Goal: Communication & Community: Answer question/provide support

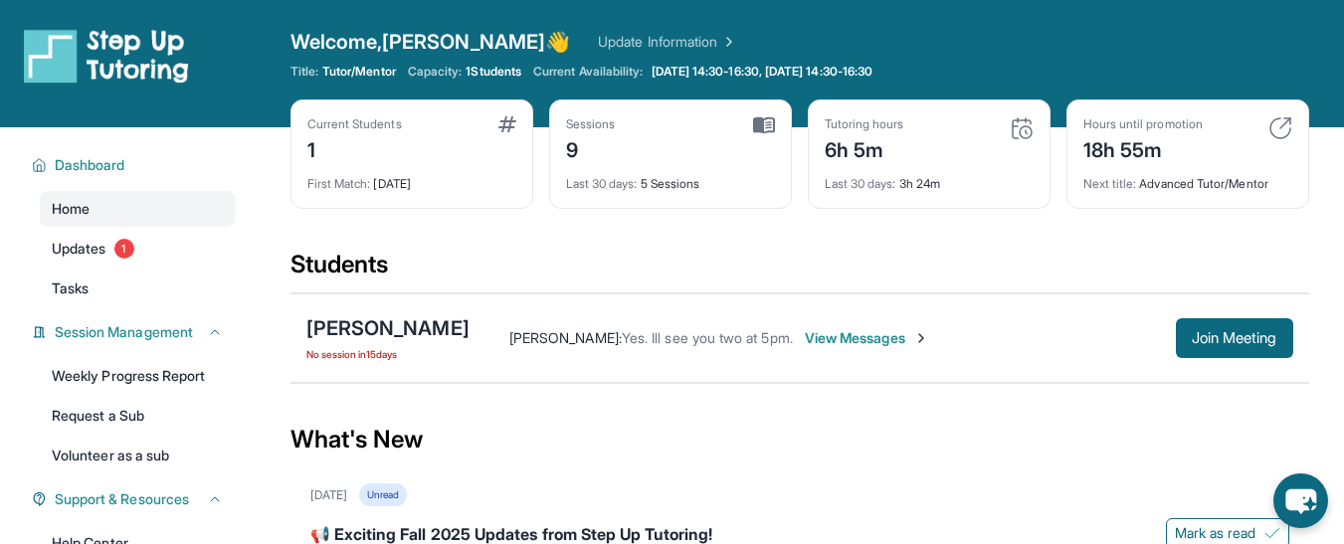
click at [871, 340] on span "View Messages" at bounding box center [867, 338] width 124 height 20
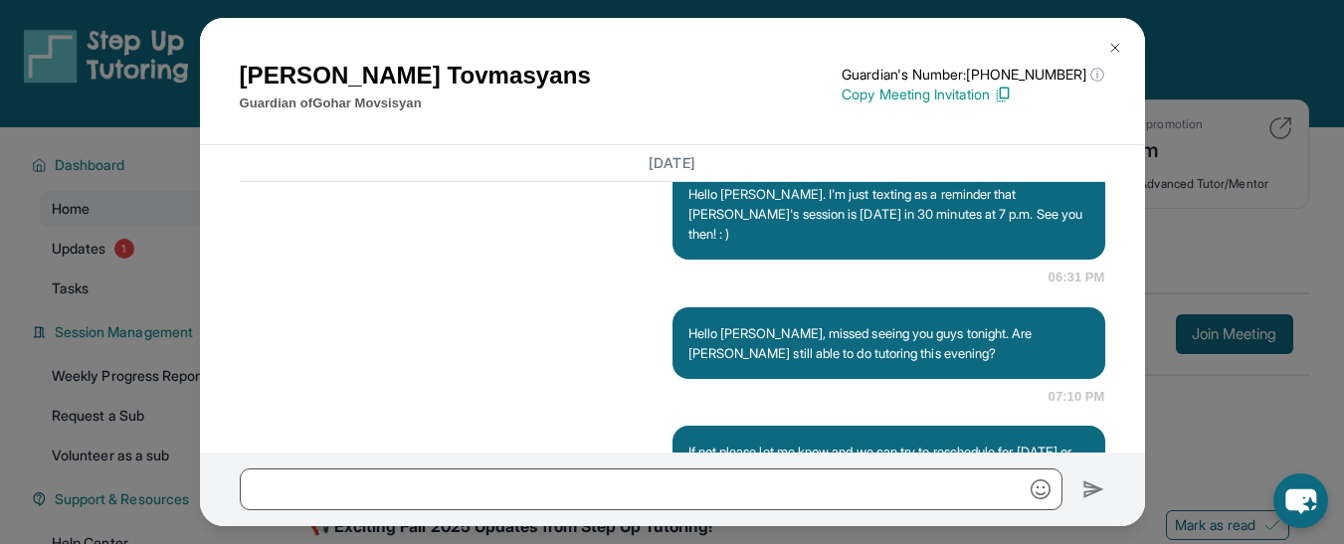
scroll to position [8802, 0]
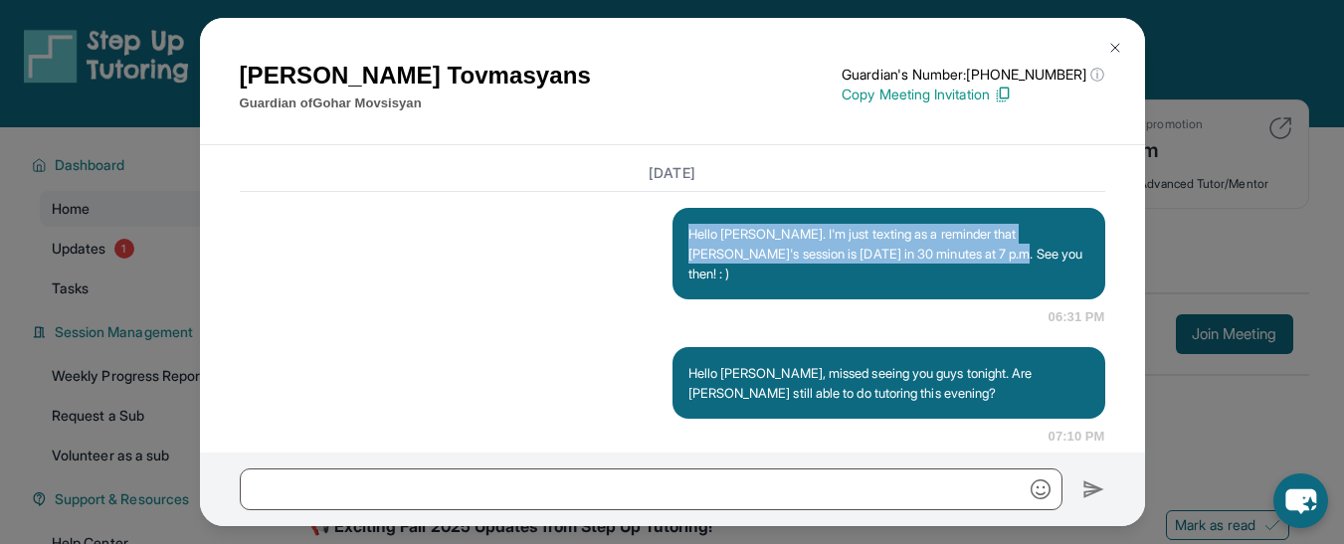
drag, startPoint x: 1007, startPoint y: 310, endPoint x: 673, endPoint y: 283, distance: 335.5
click at [673, 283] on div "Hello [PERSON_NAME]. I'm just texting as a reminder that [PERSON_NAME]'s sessio…" at bounding box center [889, 254] width 433 height 92
click at [702, 284] on p "Hello [PERSON_NAME]. I'm just texting as a reminder that [PERSON_NAME]'s sessio…" at bounding box center [889, 254] width 401 height 60
drag, startPoint x: 969, startPoint y: 311, endPoint x: 680, endPoint y: 294, distance: 290.1
click at [680, 294] on div "Hello [PERSON_NAME]. I'm just texting as a reminder that [PERSON_NAME]'s sessio…" at bounding box center [889, 254] width 433 height 92
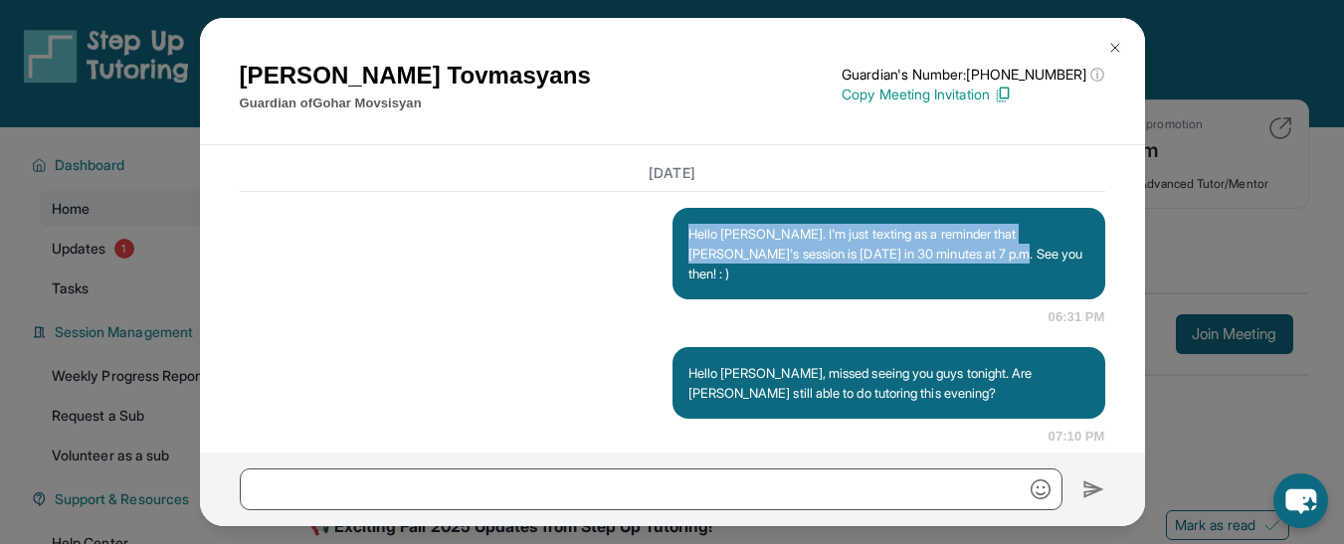
copy p "Hello [PERSON_NAME]. I'm just texting as a reminder that [PERSON_NAME]'s sessio…"
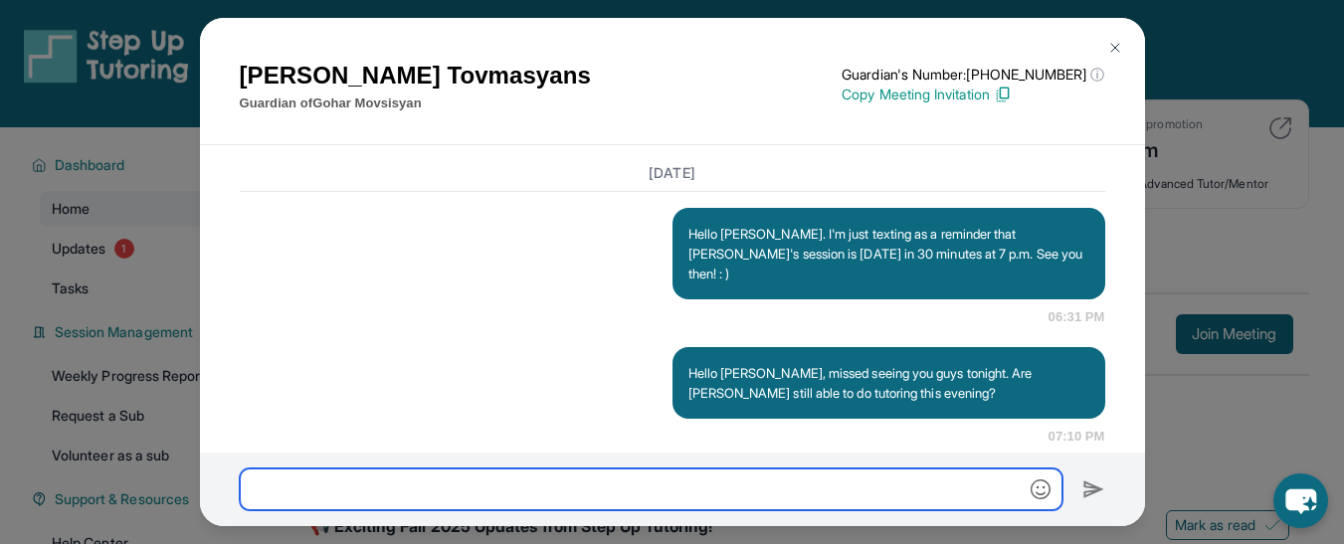
click at [503, 491] on input "text" at bounding box center [651, 490] width 823 height 42
paste input "**********"
type input "**********"
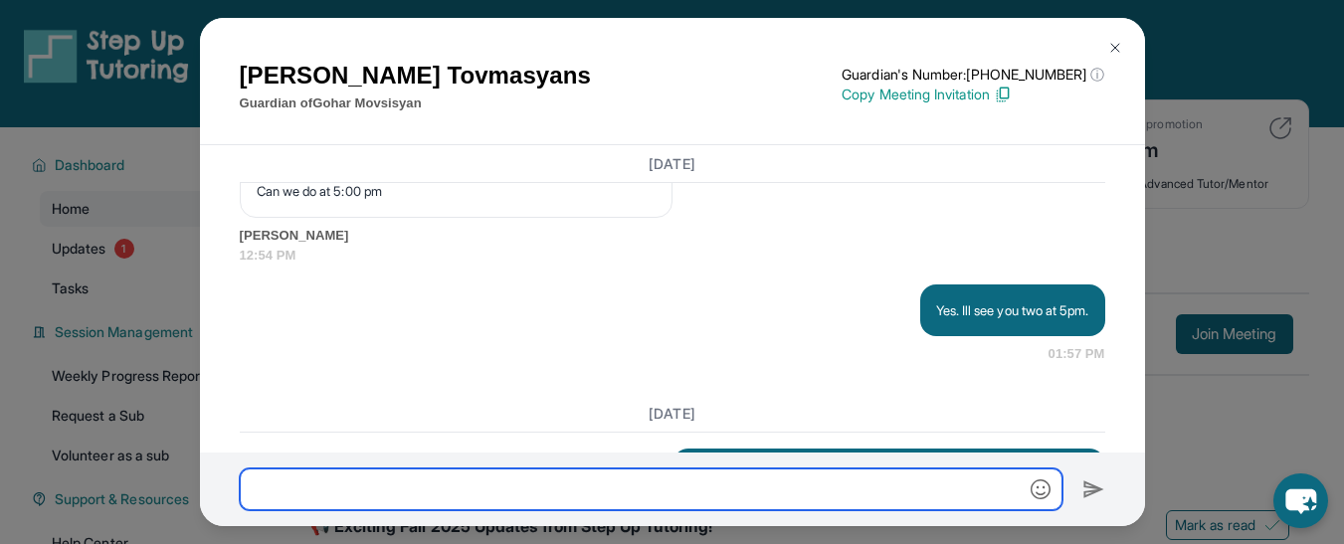
scroll to position [11620, 0]
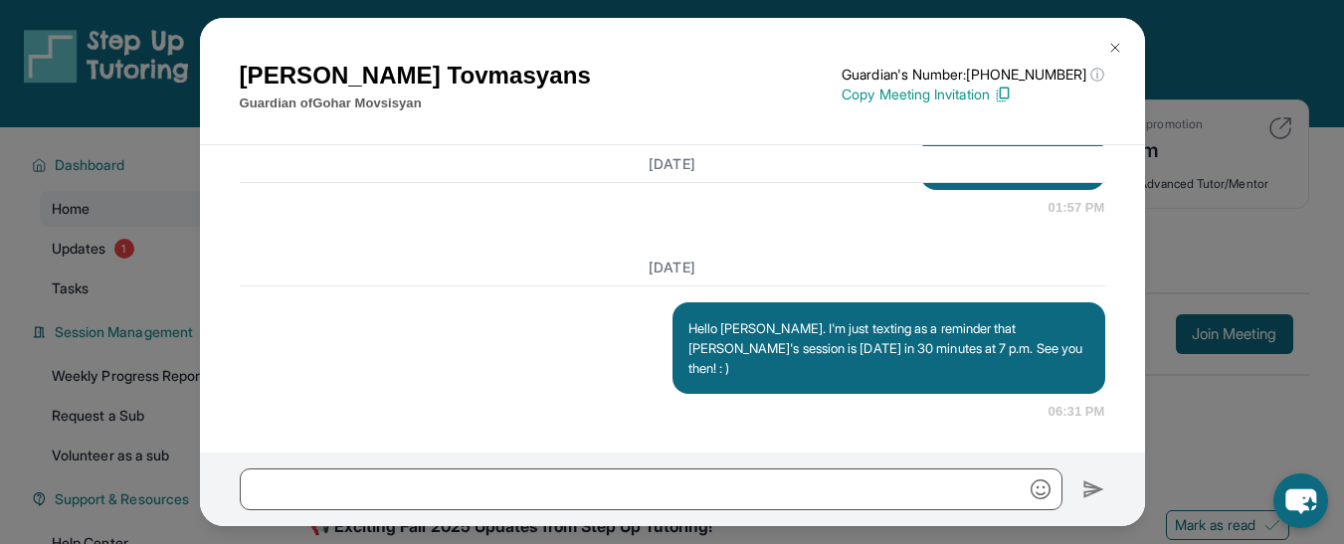
click at [1111, 48] on img at bounding box center [1116, 48] width 16 height 16
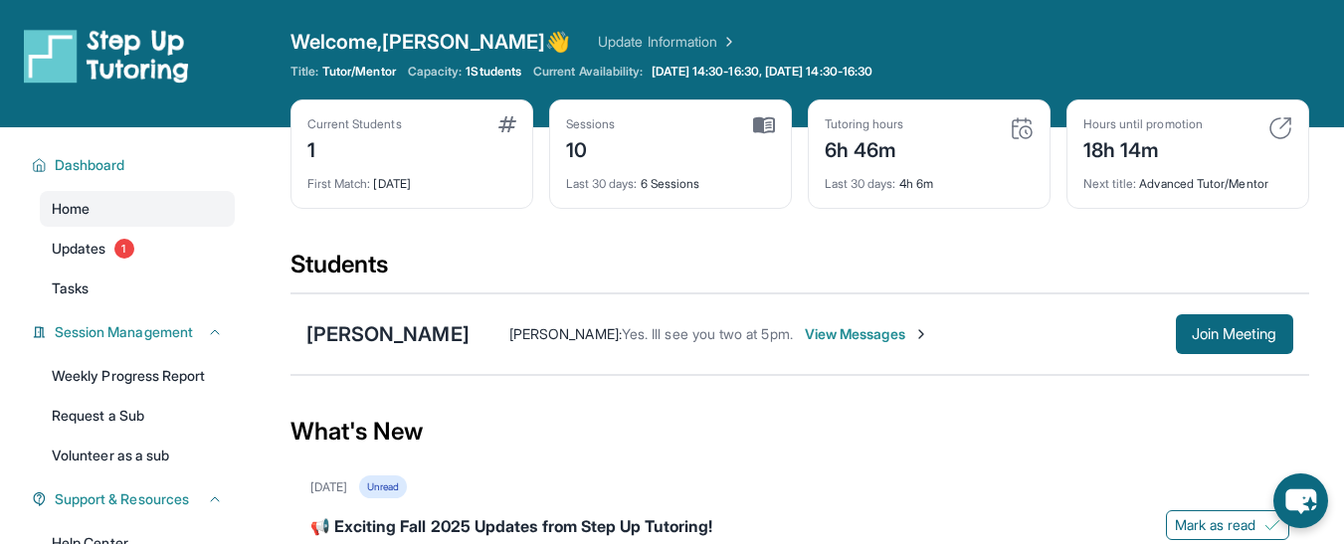
click at [877, 340] on span "View Messages" at bounding box center [867, 334] width 124 height 20
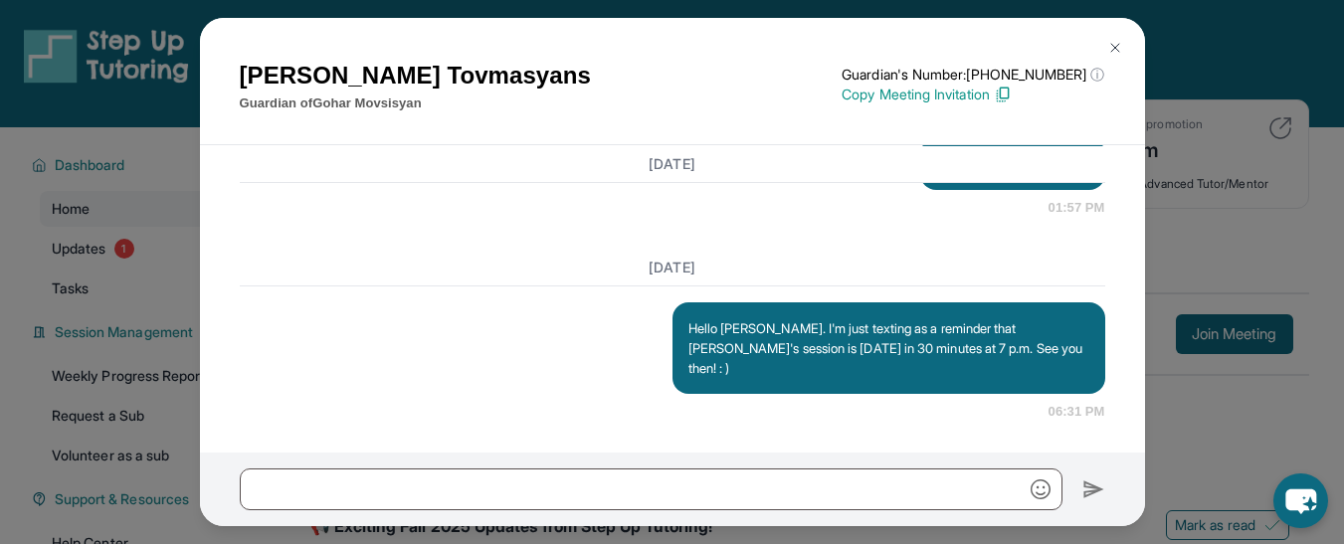
click at [1112, 48] on img at bounding box center [1116, 48] width 16 height 16
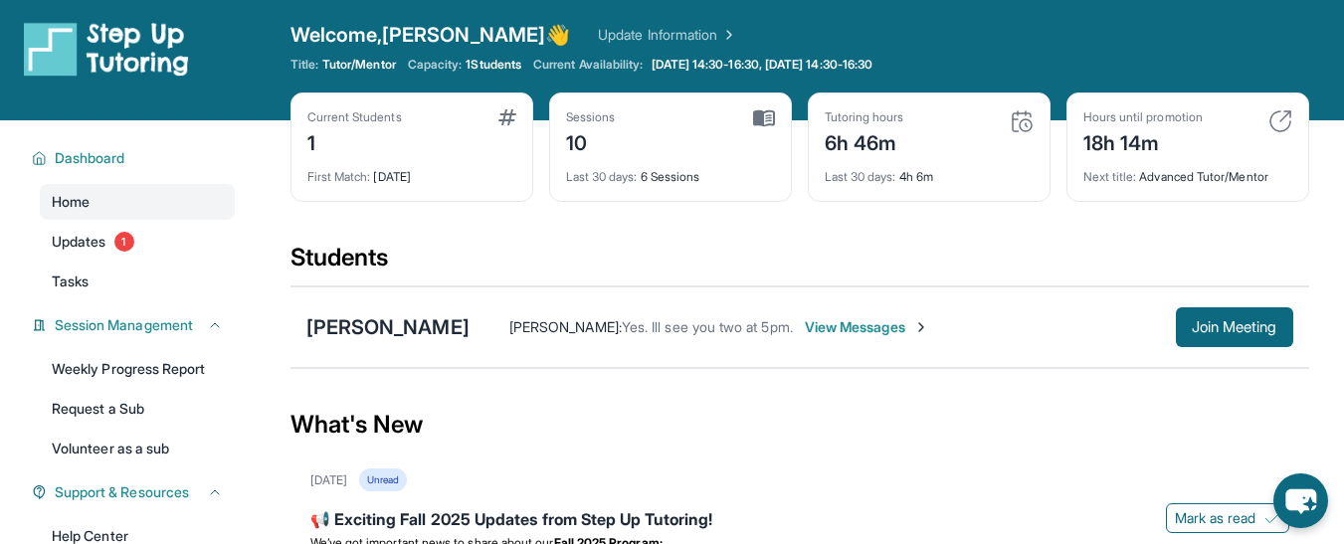
scroll to position [0, 0]
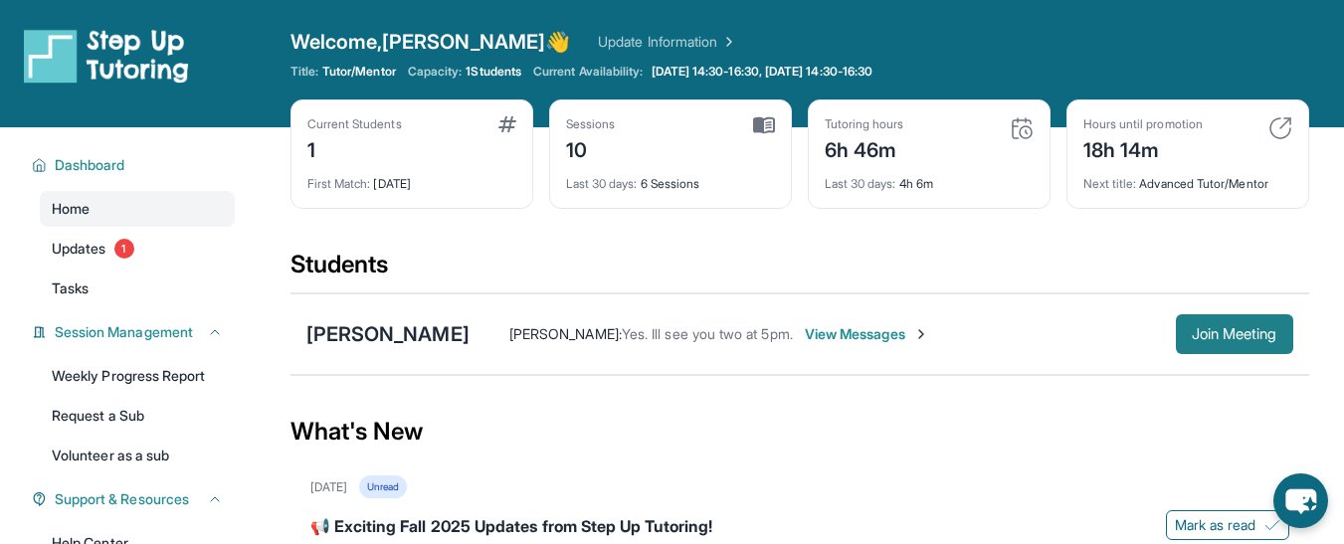
click at [1201, 328] on span "Join Meeting" at bounding box center [1235, 334] width 86 height 12
click at [863, 332] on span "View Messages" at bounding box center [867, 334] width 124 height 20
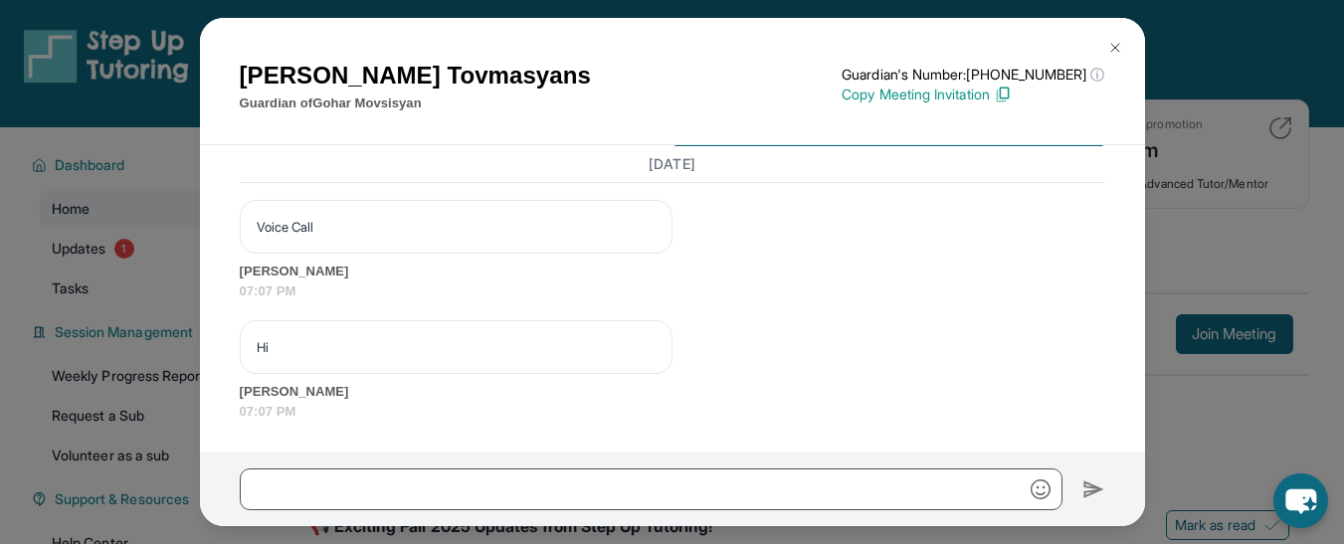
scroll to position [11861, 0]
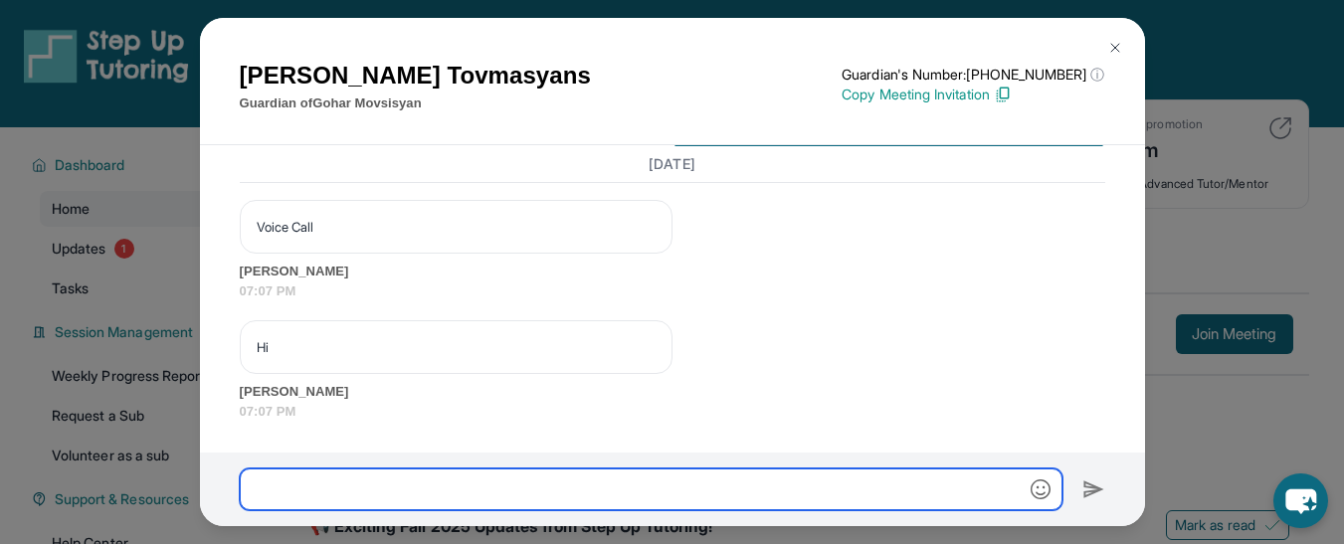
click at [359, 505] on input "text" at bounding box center [651, 490] width 823 height 42
type input "*****"
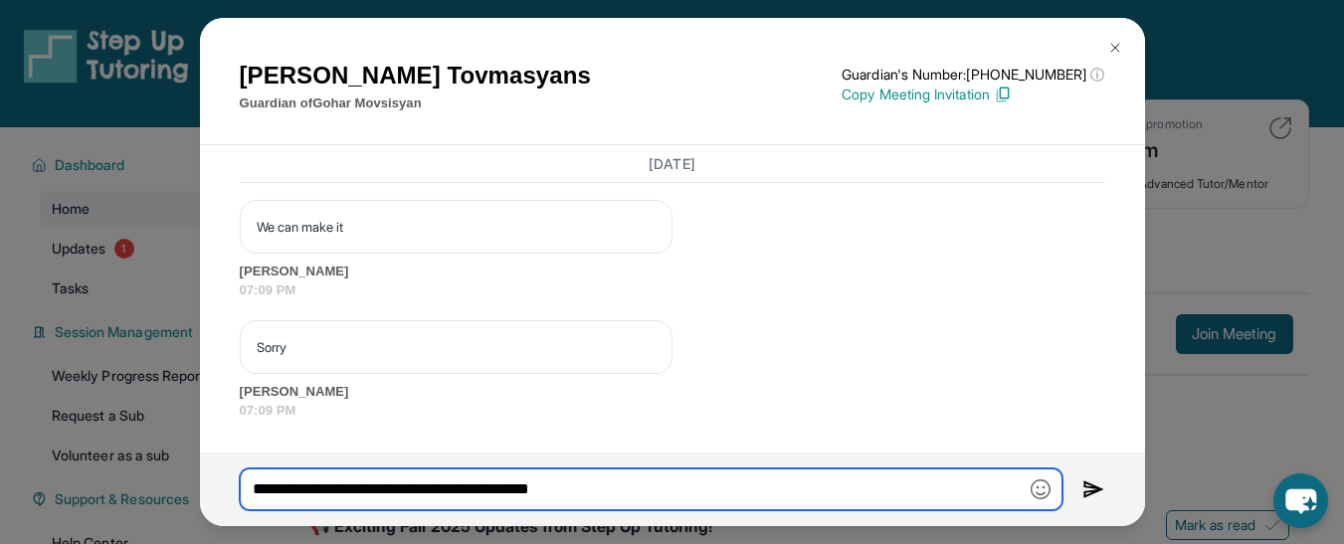
scroll to position [12322, 0]
type input "**********"
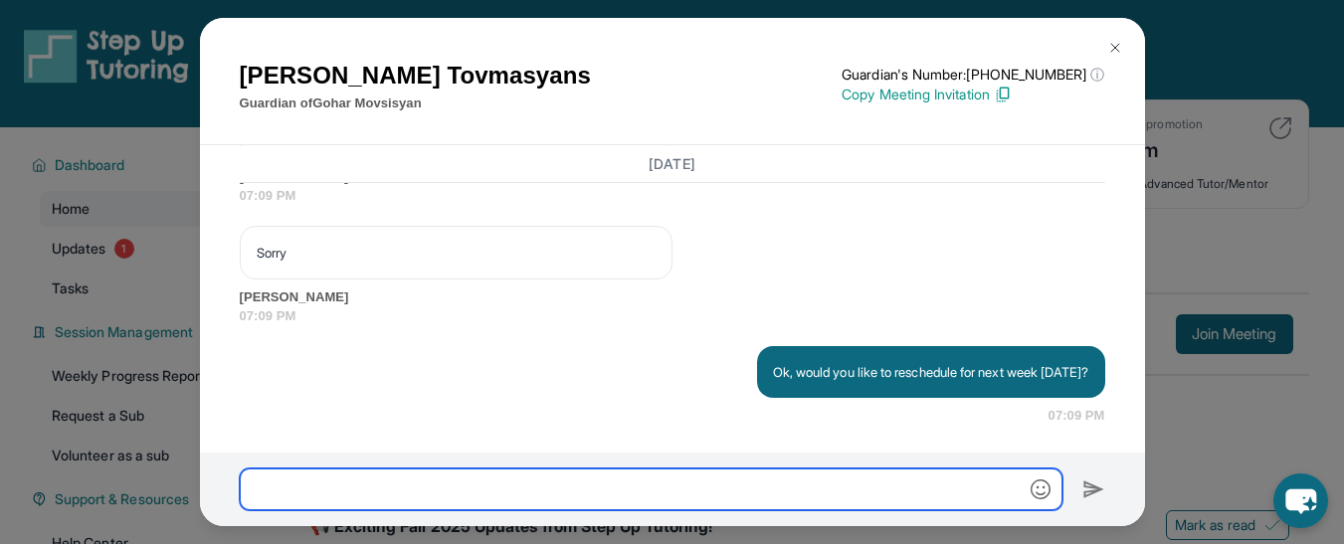
scroll to position [12421, 0]
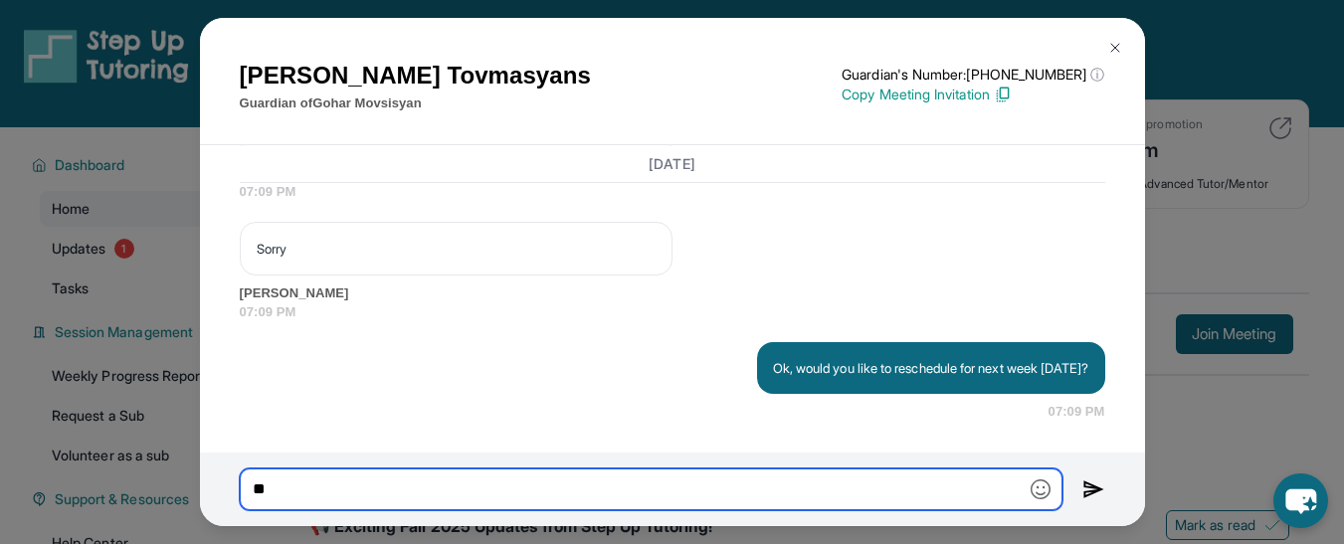
type input "*"
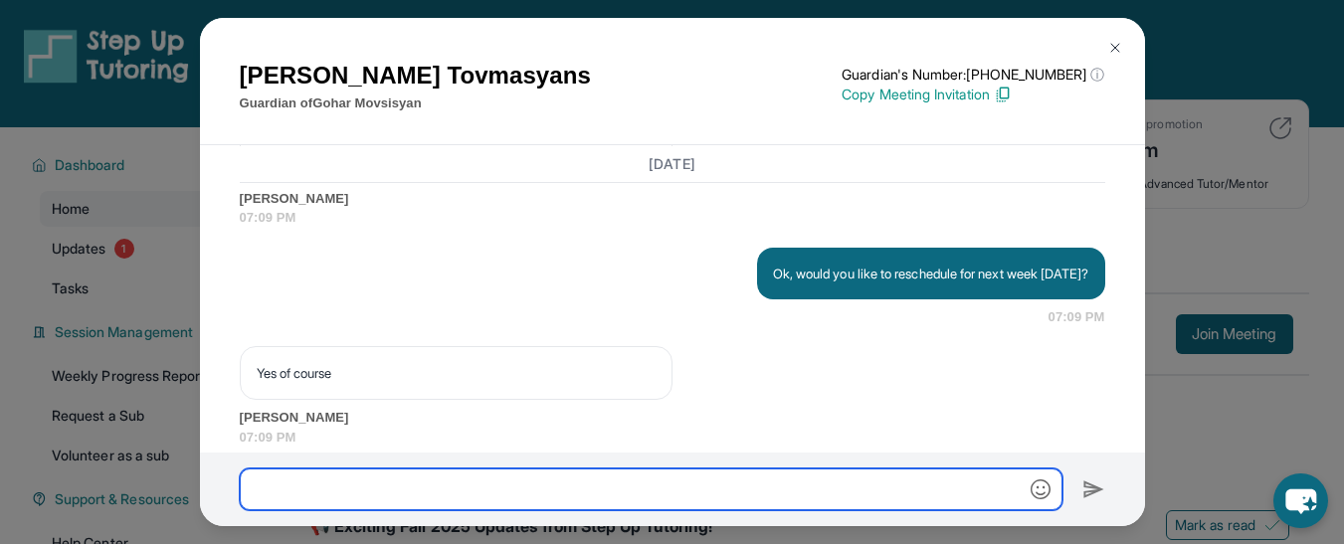
scroll to position [12541, 0]
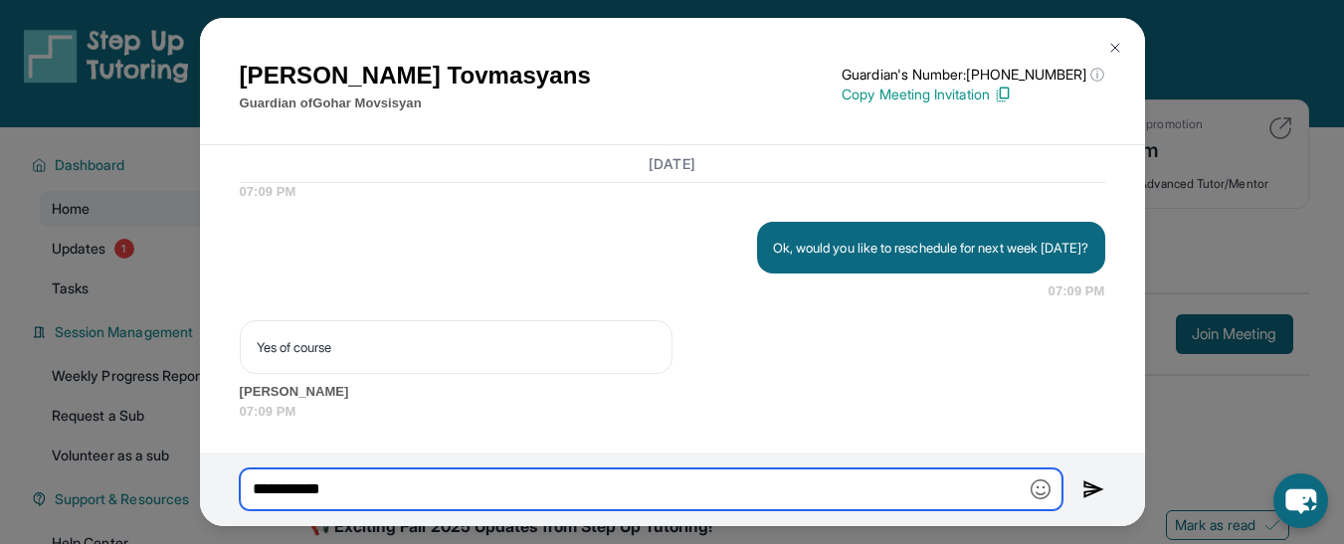
type input "**********"
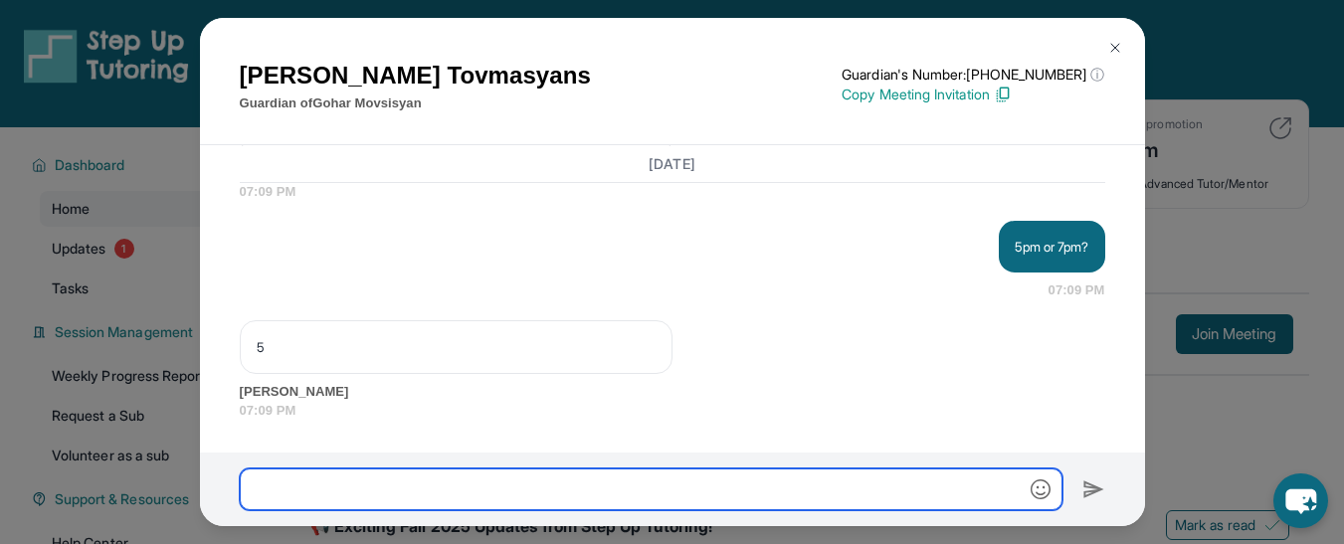
scroll to position [12761, 0]
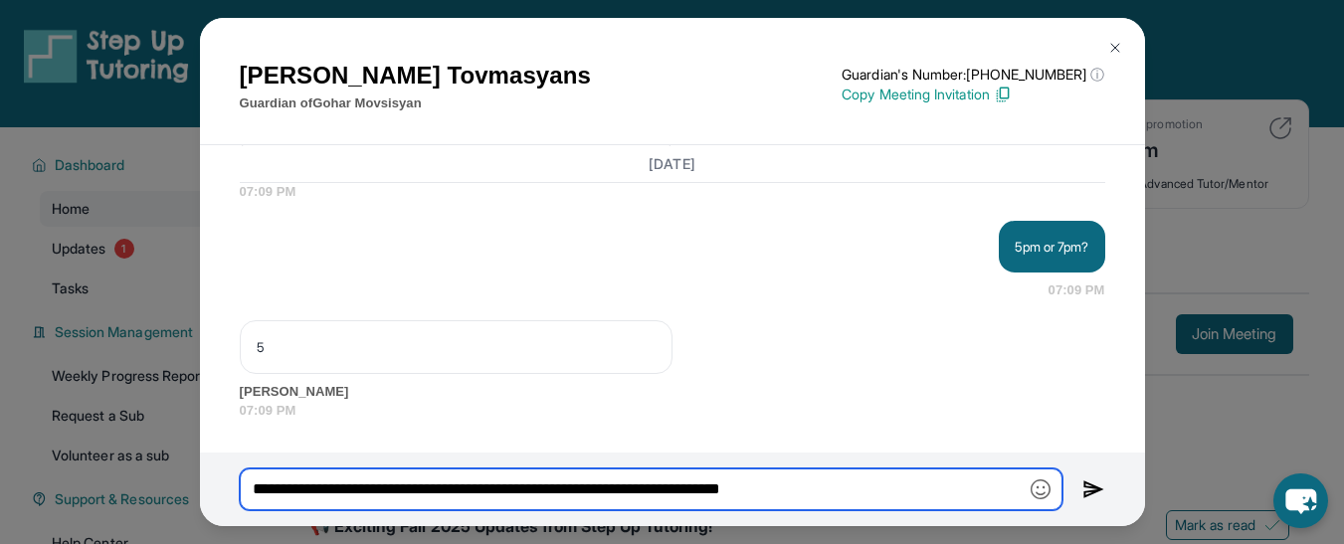
type input "**********"
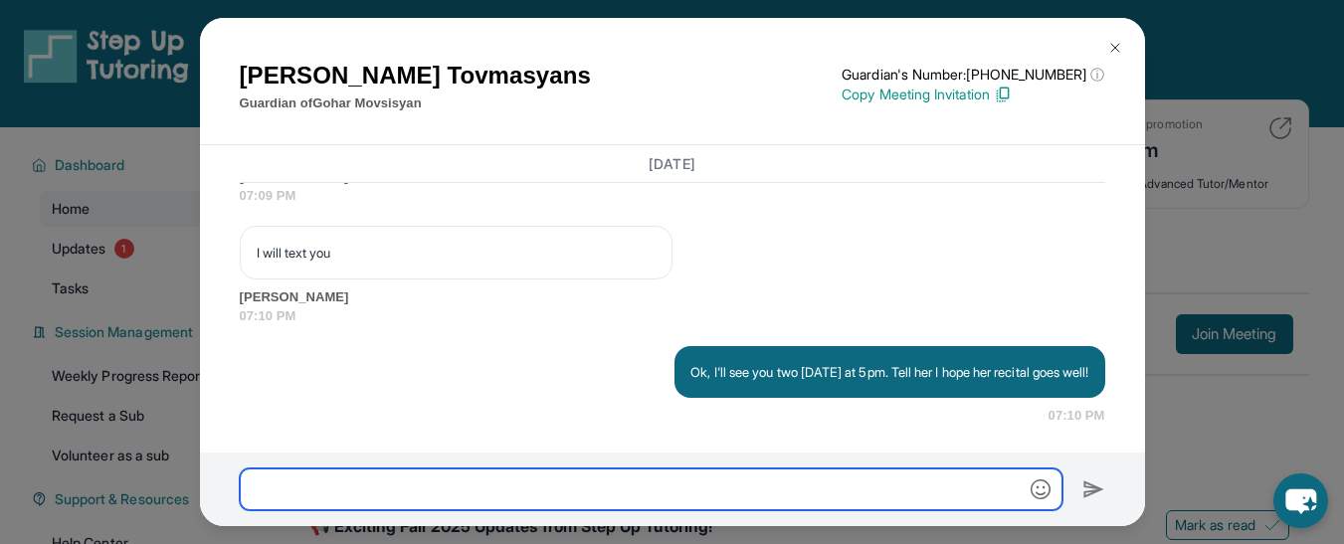
scroll to position [13000, 0]
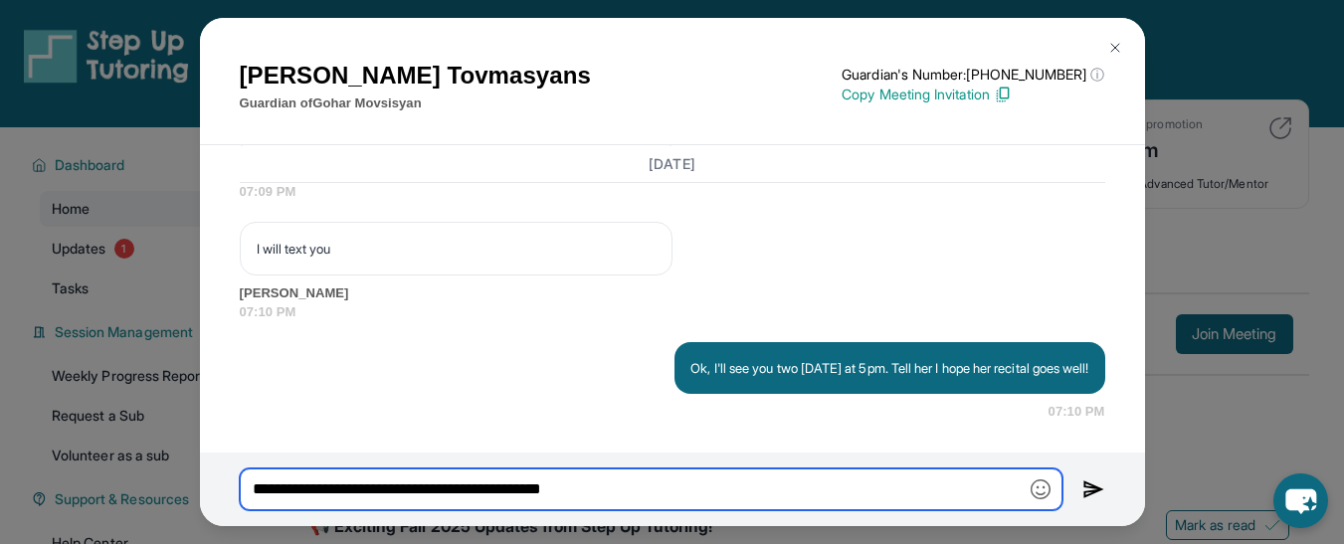
type input "**********"
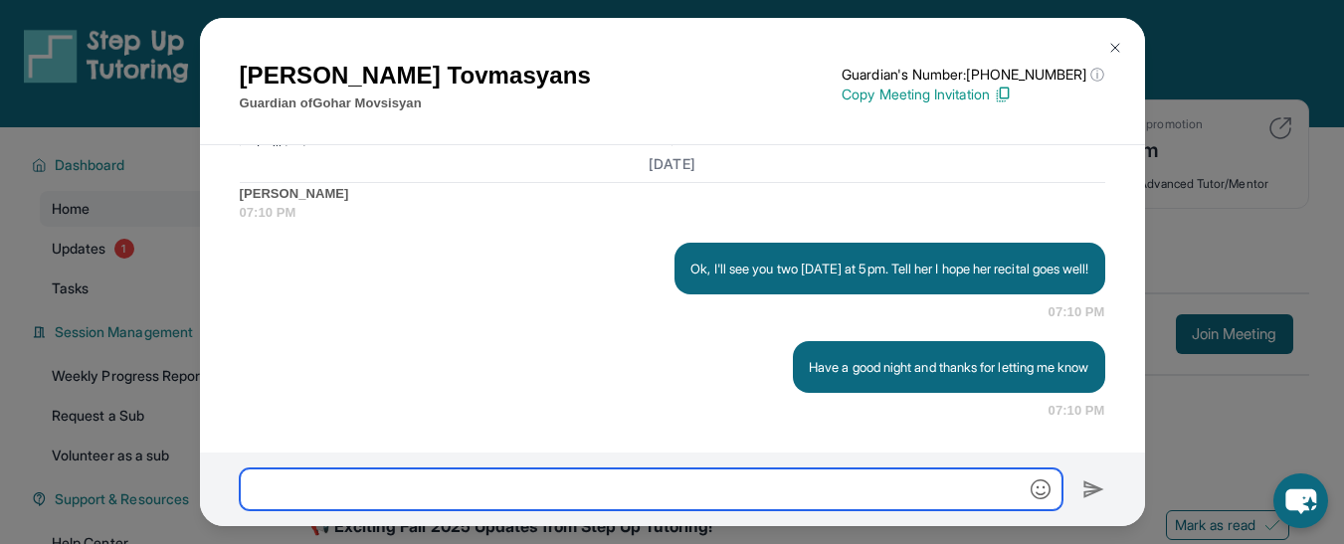
scroll to position [13099, 0]
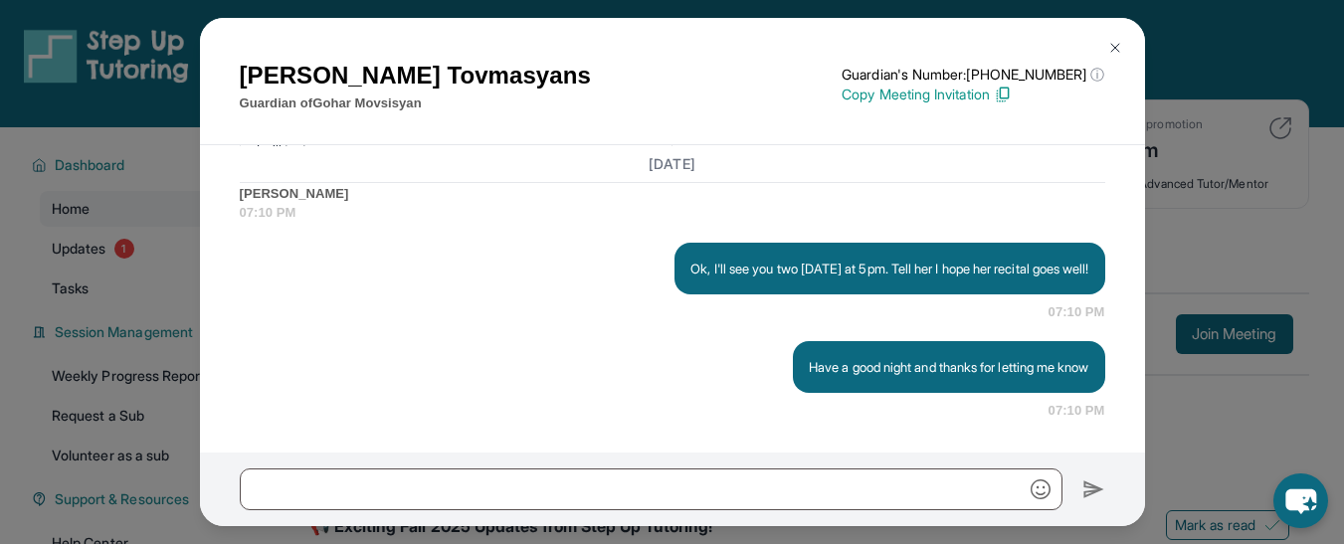
click at [1114, 47] on img at bounding box center [1116, 48] width 16 height 16
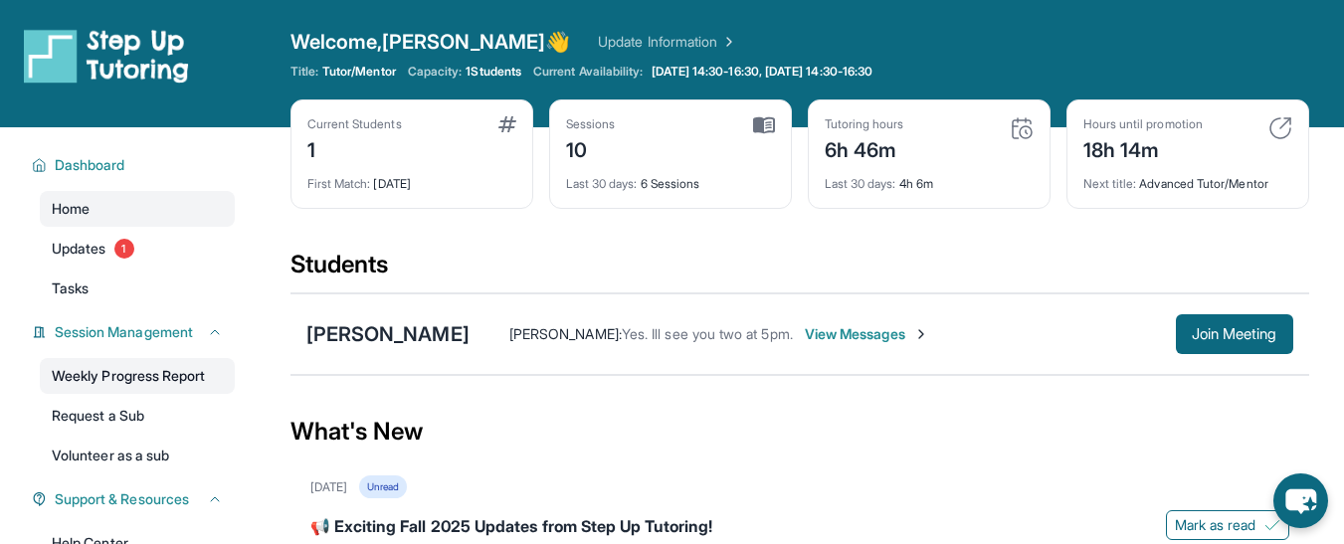
click at [162, 378] on link "Weekly Progress Report" at bounding box center [137, 376] width 195 height 36
click at [878, 333] on span "View Messages" at bounding box center [867, 334] width 124 height 20
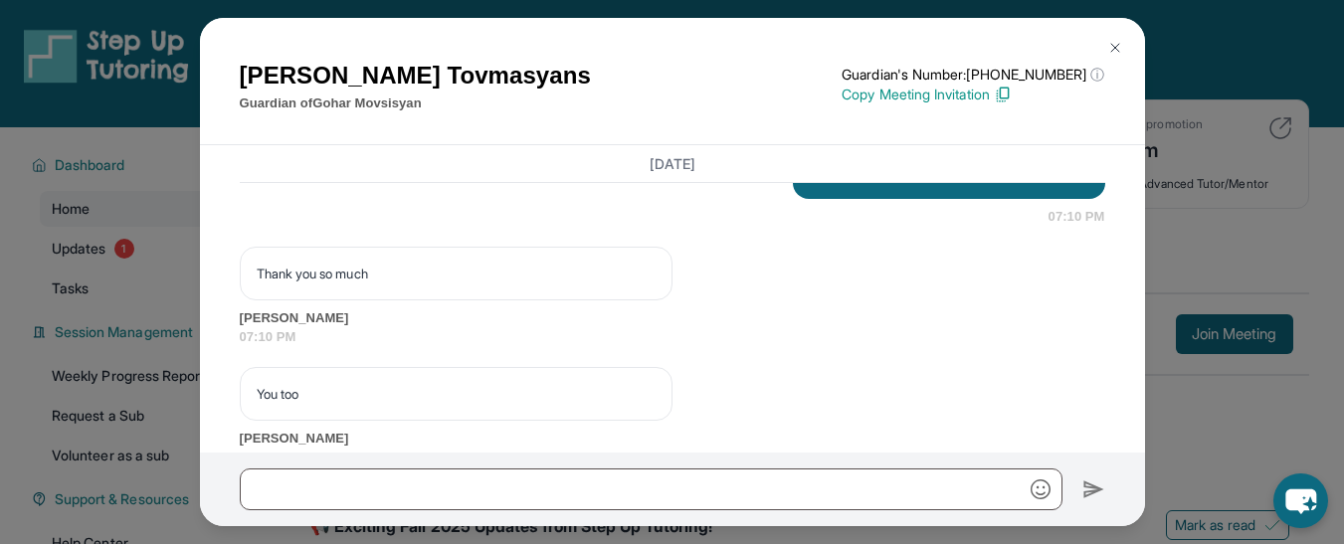
scroll to position [13340, 0]
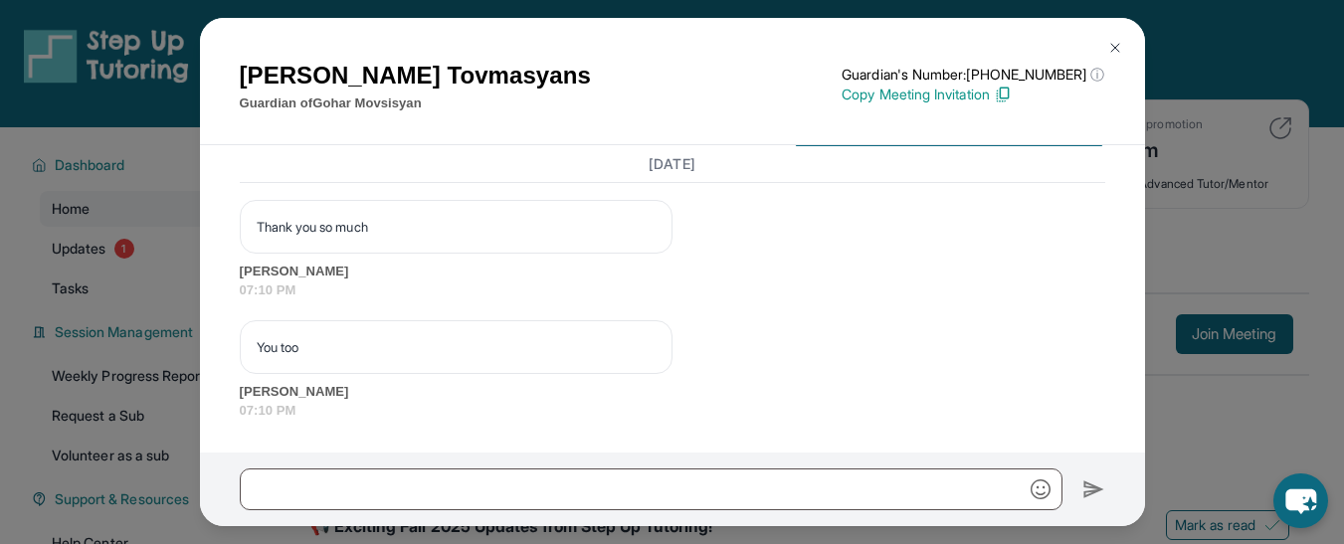
click at [1113, 45] on img at bounding box center [1116, 48] width 16 height 16
